Goal: Information Seeking & Learning: Learn about a topic

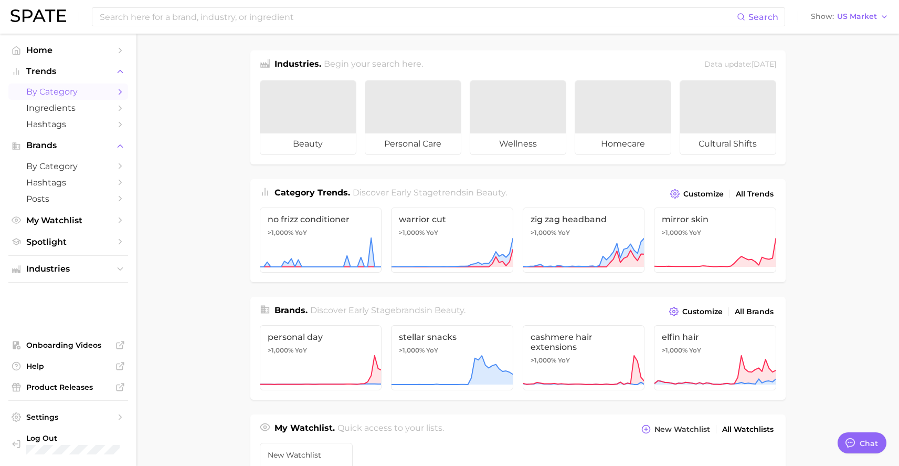
click at [98, 89] on span "by Category" at bounding box center [68, 92] width 84 height 10
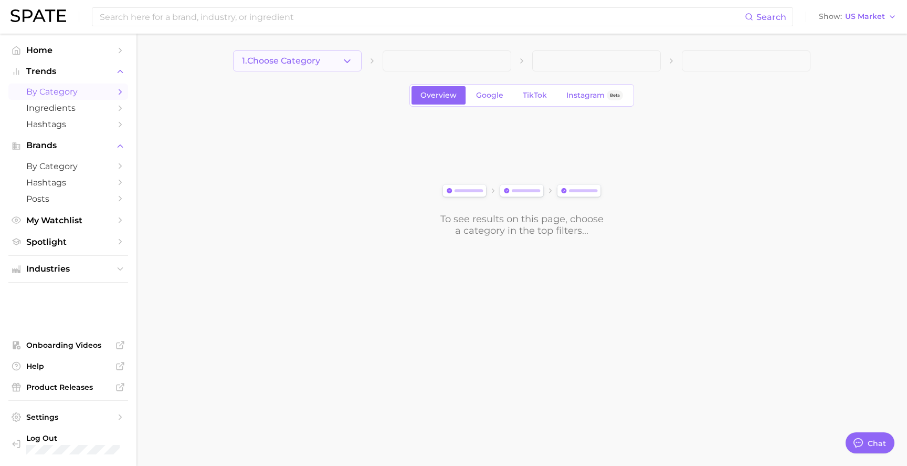
click at [330, 64] on button "1. Choose Category" at bounding box center [297, 60] width 129 height 21
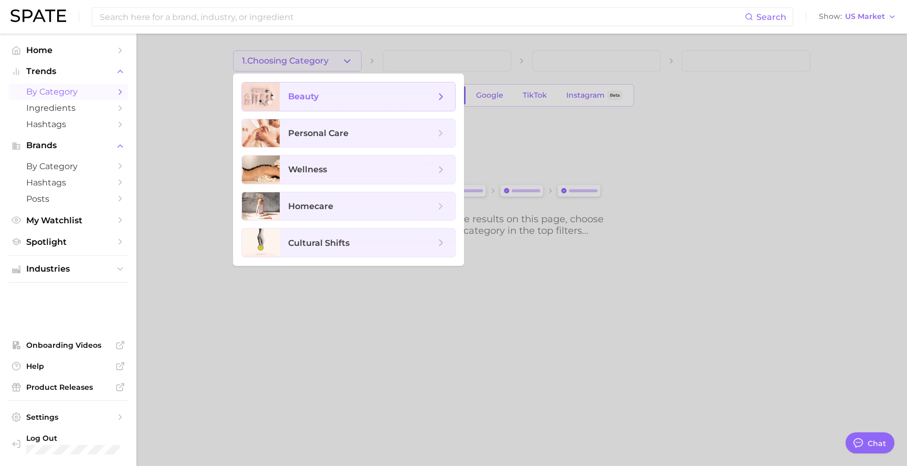
click at [322, 99] on span "beauty" at bounding box center [361, 97] width 147 height 12
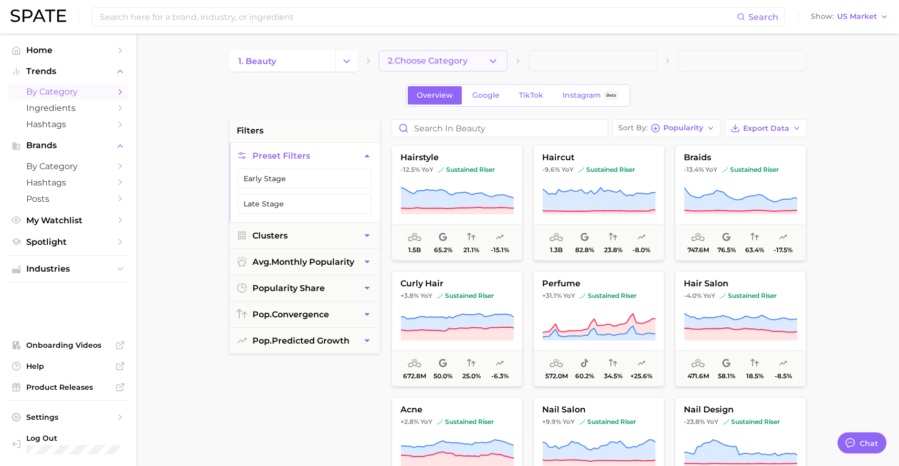
click at [476, 64] on button "2. Choose Category" at bounding box center [443, 60] width 129 height 21
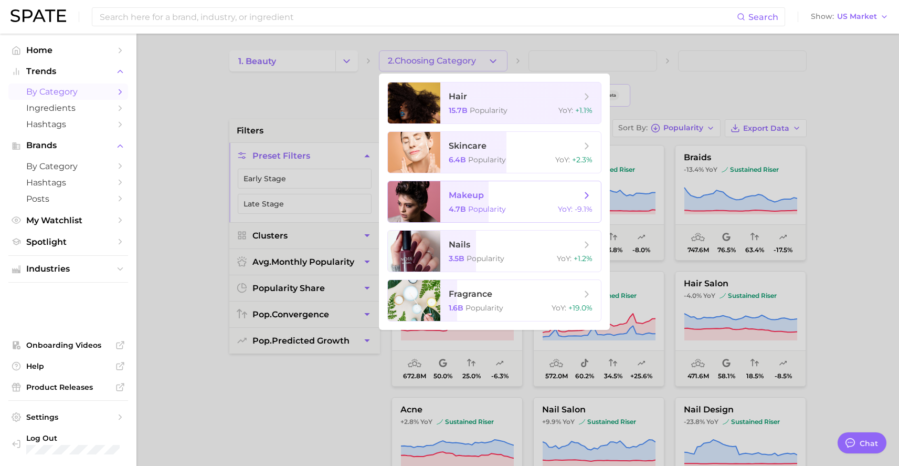
click at [482, 204] on span "Popularity" at bounding box center [487, 208] width 38 height 9
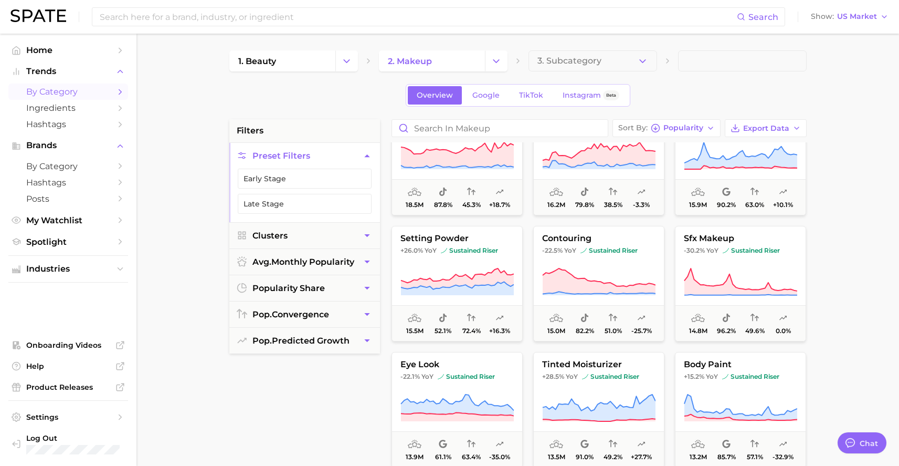
scroll to position [1563, 0]
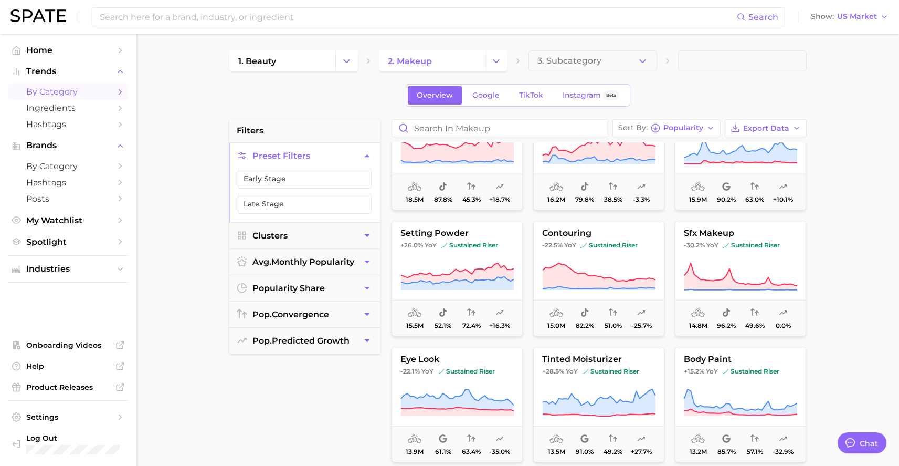
type textarea "x"
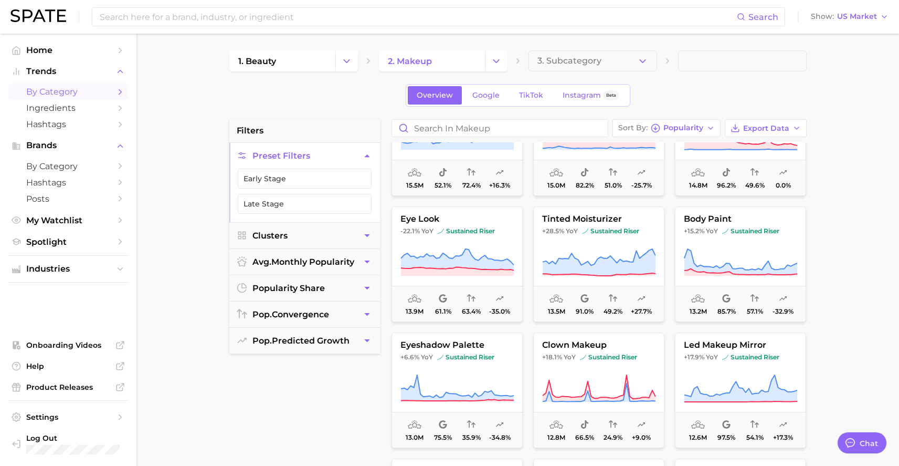
scroll to position [1705, 0]
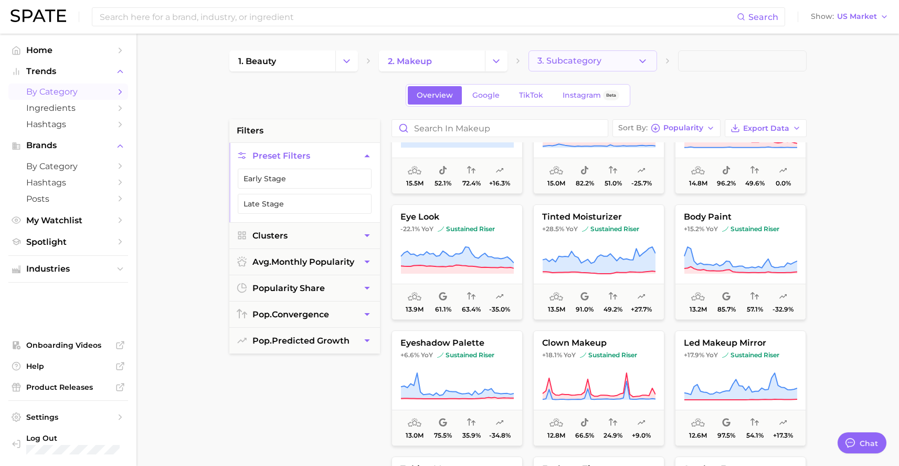
click at [588, 68] on button "3. Subcategory" at bounding box center [593, 60] width 129 height 21
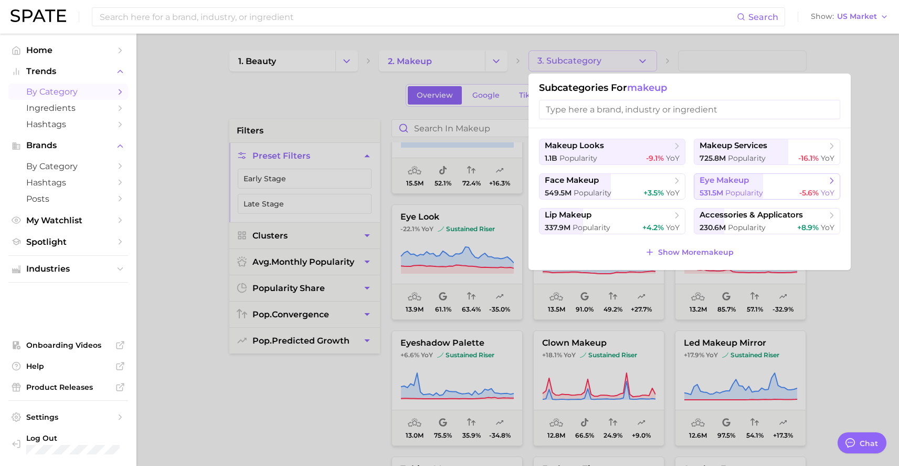
click at [717, 189] on span "531.5m" at bounding box center [712, 192] width 24 height 9
